Goal: Find specific page/section: Find specific page/section

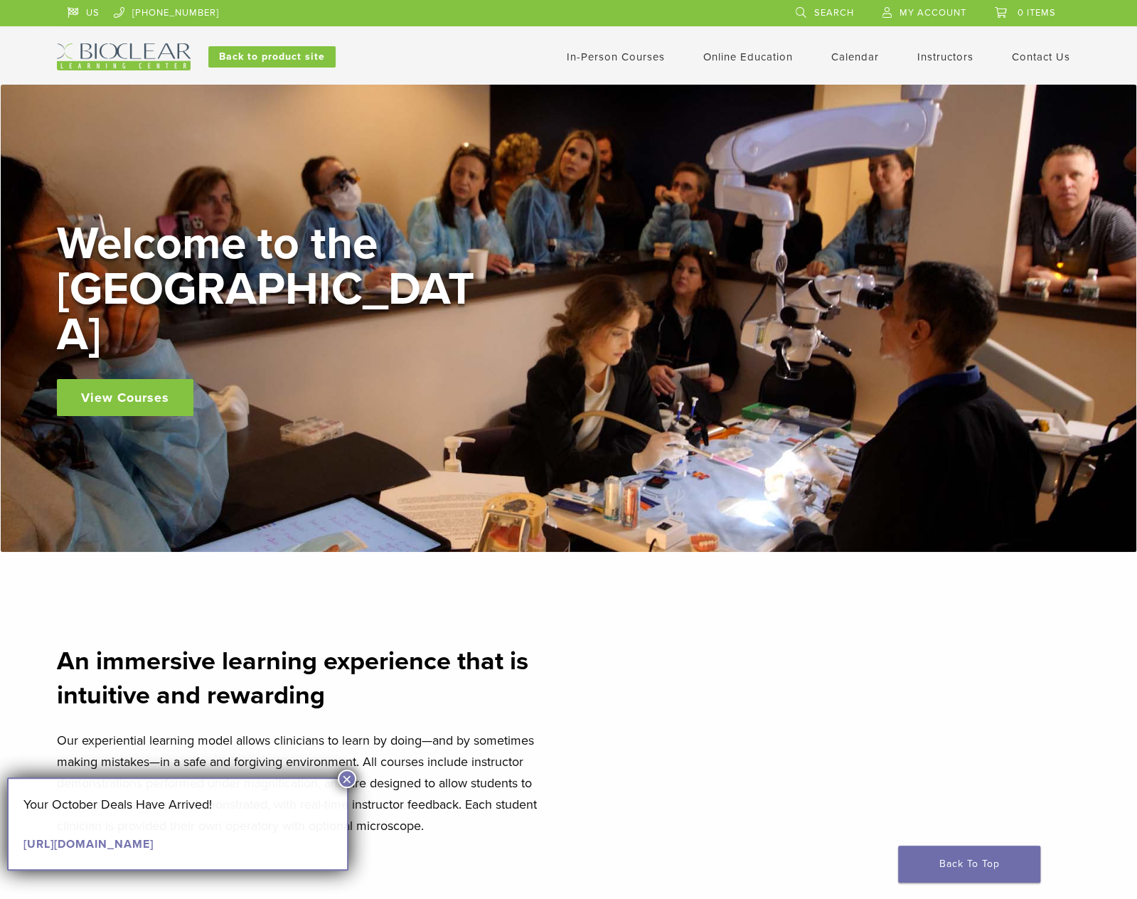
click at [118, 52] on img at bounding box center [124, 56] width 134 height 27
click at [945, 54] on link "Instructors" at bounding box center [946, 57] width 56 height 13
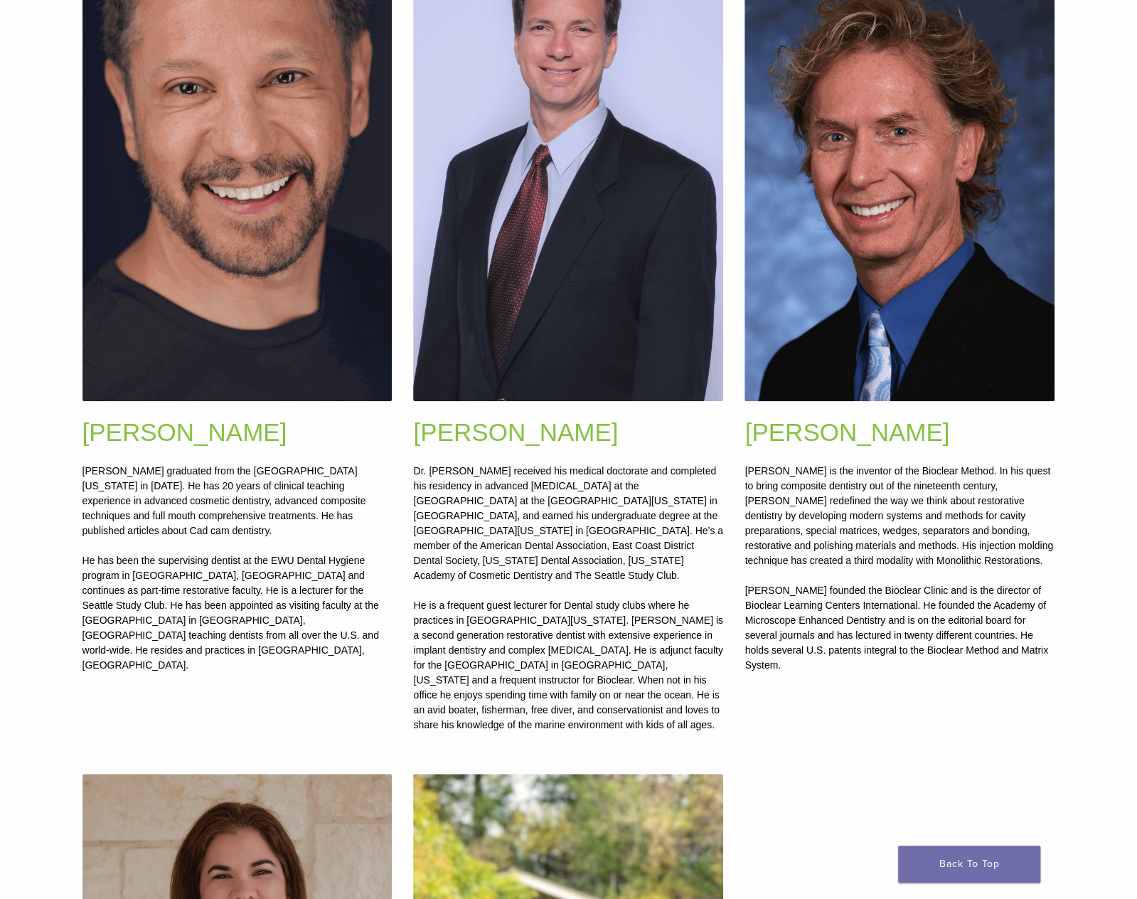
scroll to position [427, 0]
